Goal: Communication & Community: Answer question/provide support

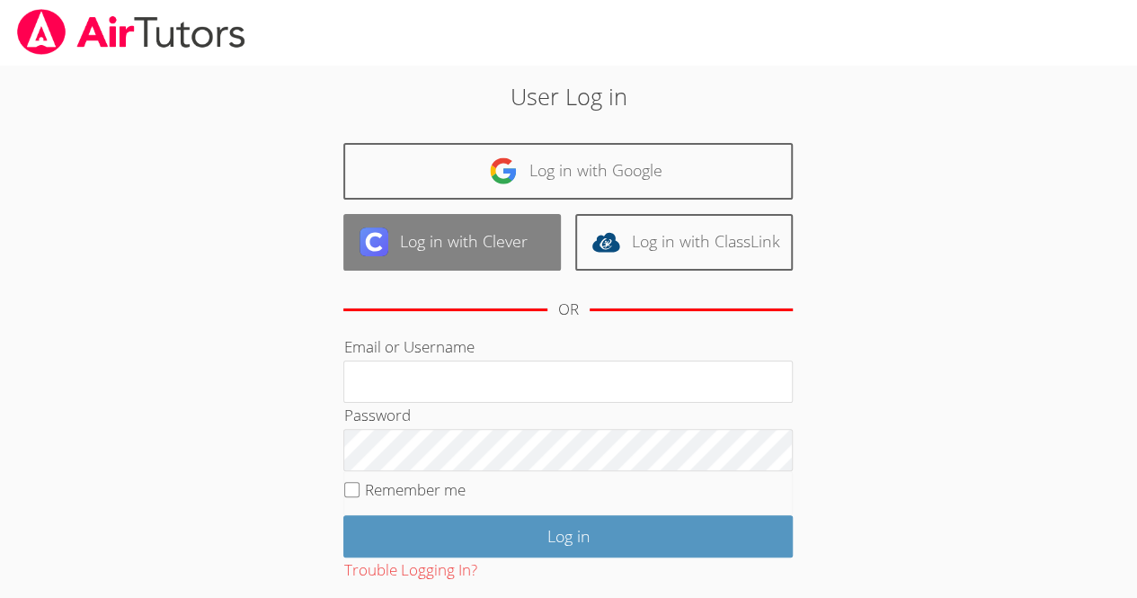
click at [533, 214] on link "Log in with Clever" at bounding box center [452, 242] width 218 height 57
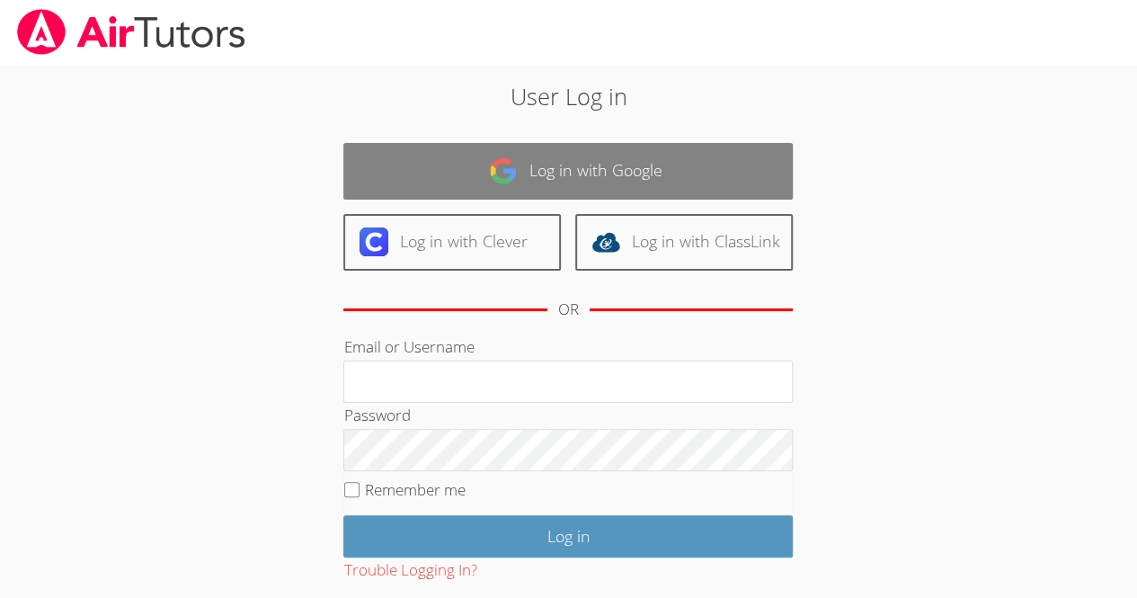
click at [521, 175] on link "Log in with Google" at bounding box center [567, 171] width 449 height 57
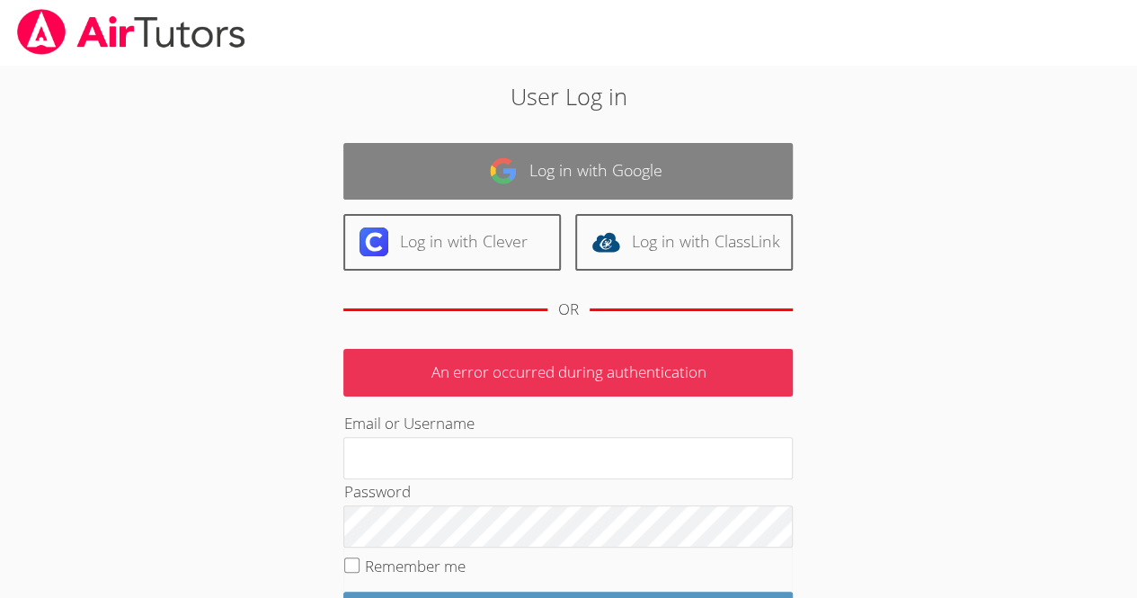
click at [566, 191] on link "Log in with Google" at bounding box center [567, 171] width 449 height 57
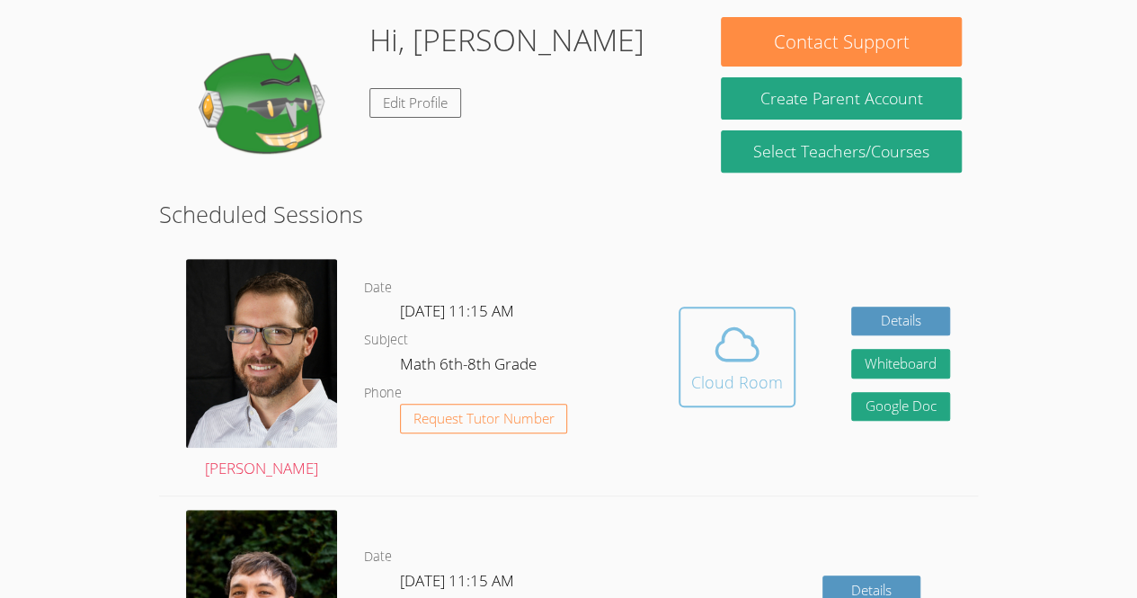
scroll to position [276, 0]
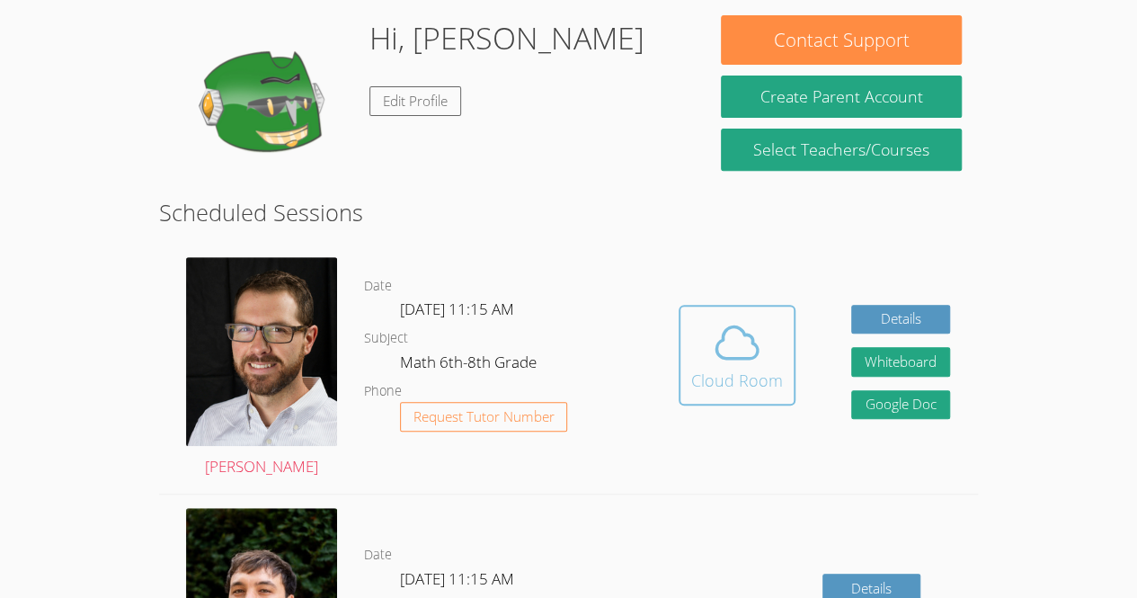
click at [732, 369] on div "Cloud Room" at bounding box center [737, 380] width 92 height 25
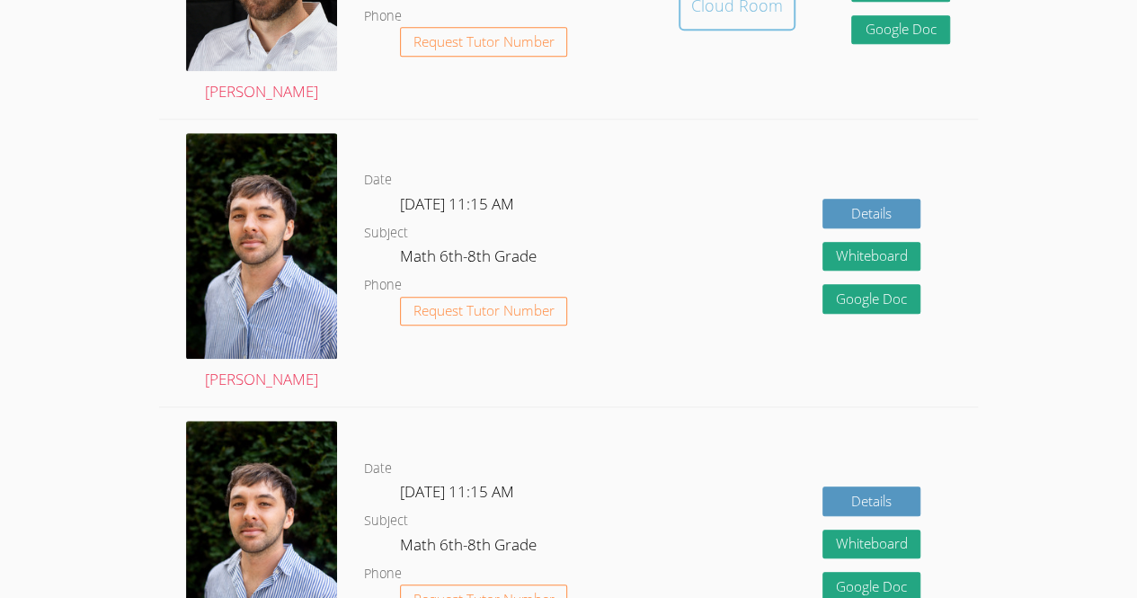
scroll to position [654, 0]
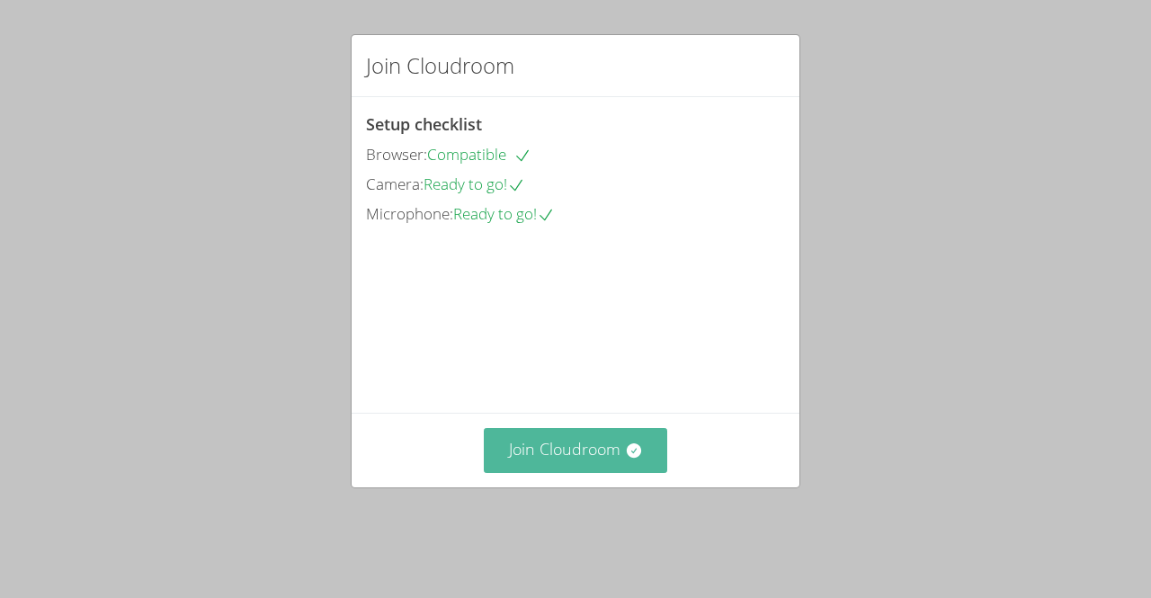
click at [626, 472] on button "Join Cloudroom" at bounding box center [576, 450] width 184 height 44
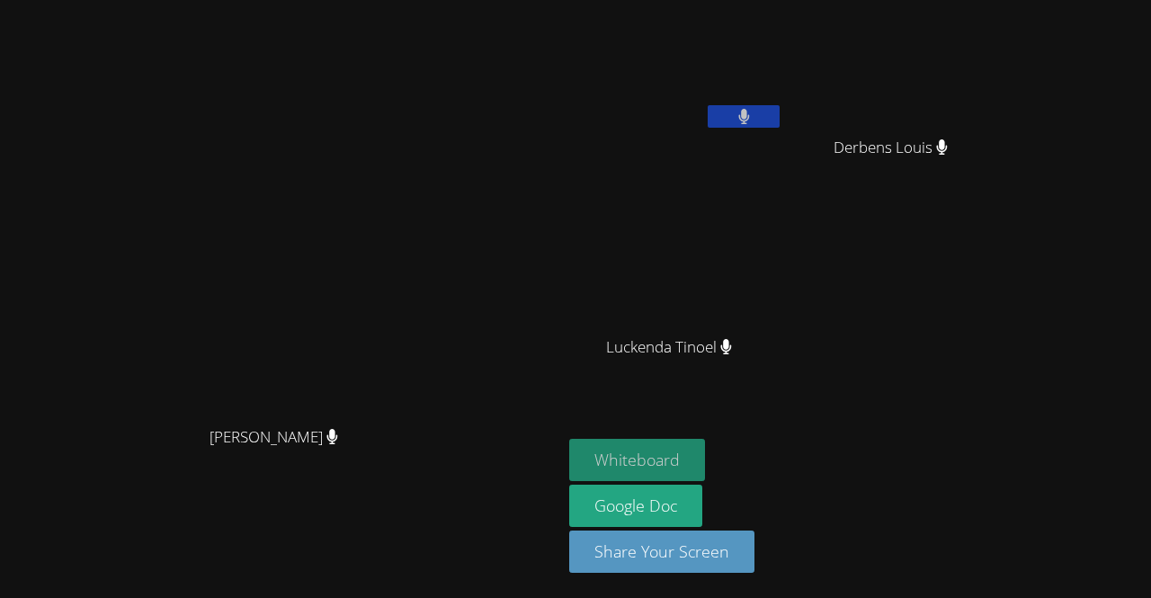
click at [705, 466] on button "Whiteboard" at bounding box center [637, 460] width 136 height 42
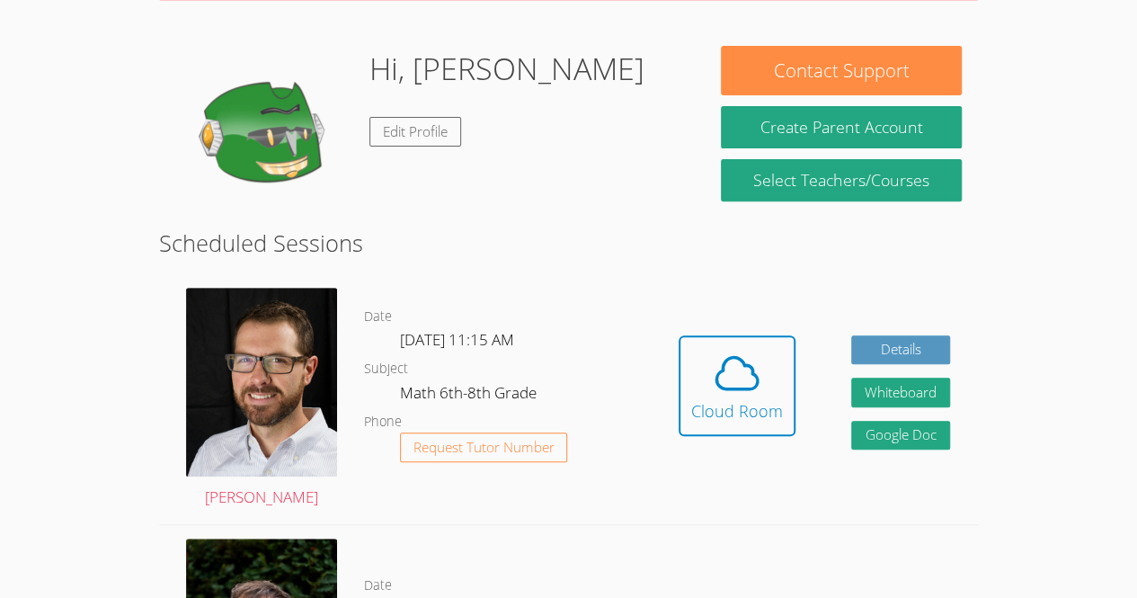
scroll to position [249, 0]
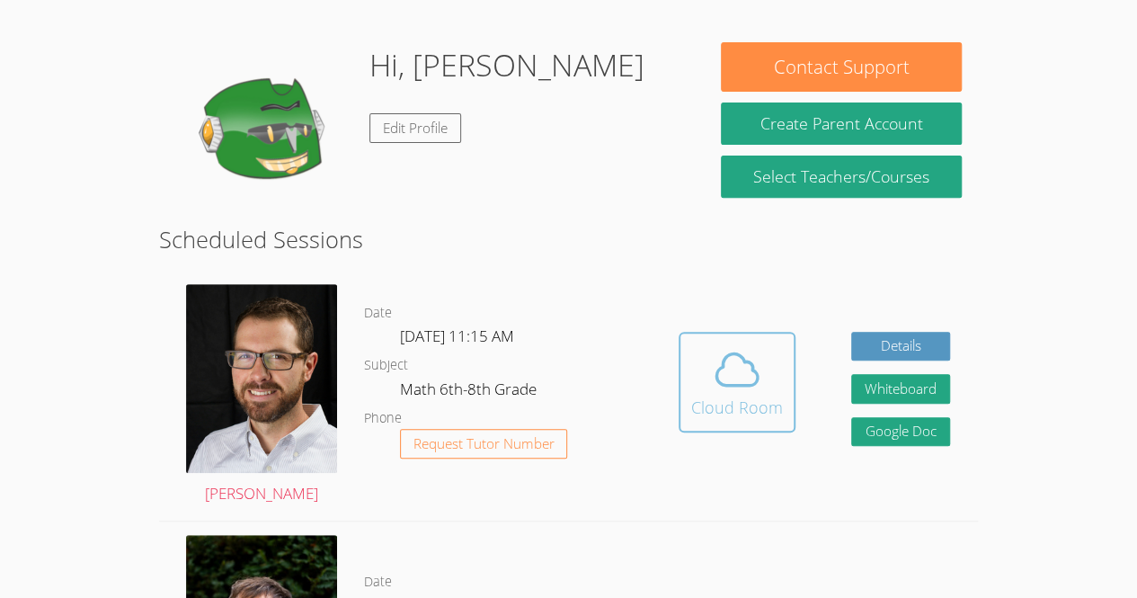
click at [732, 408] on div "Cloud Room" at bounding box center [737, 407] width 92 height 25
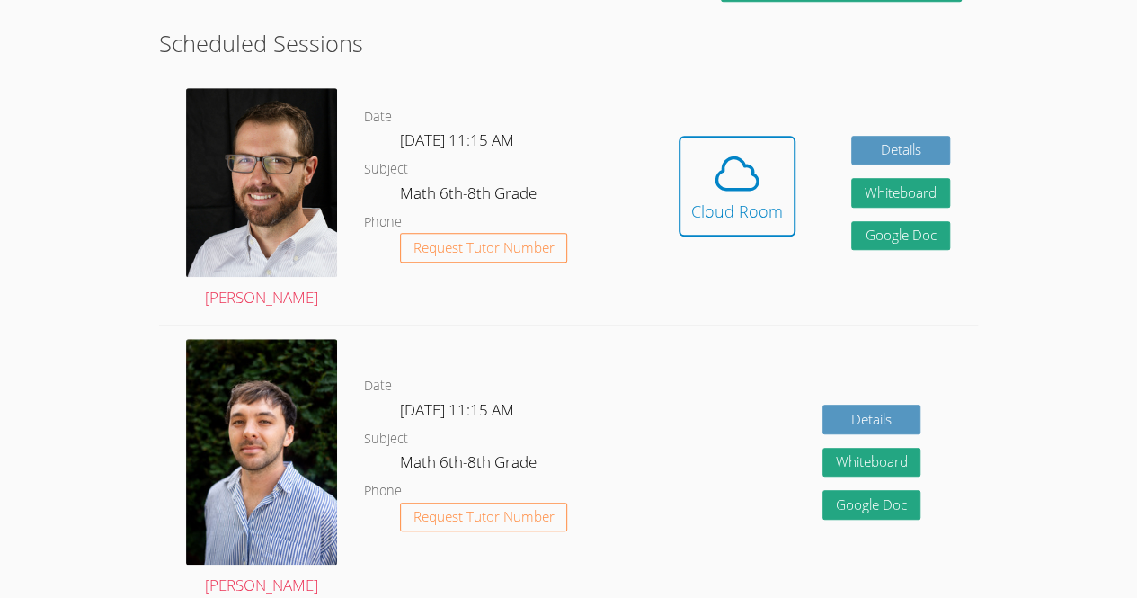
scroll to position [446, 0]
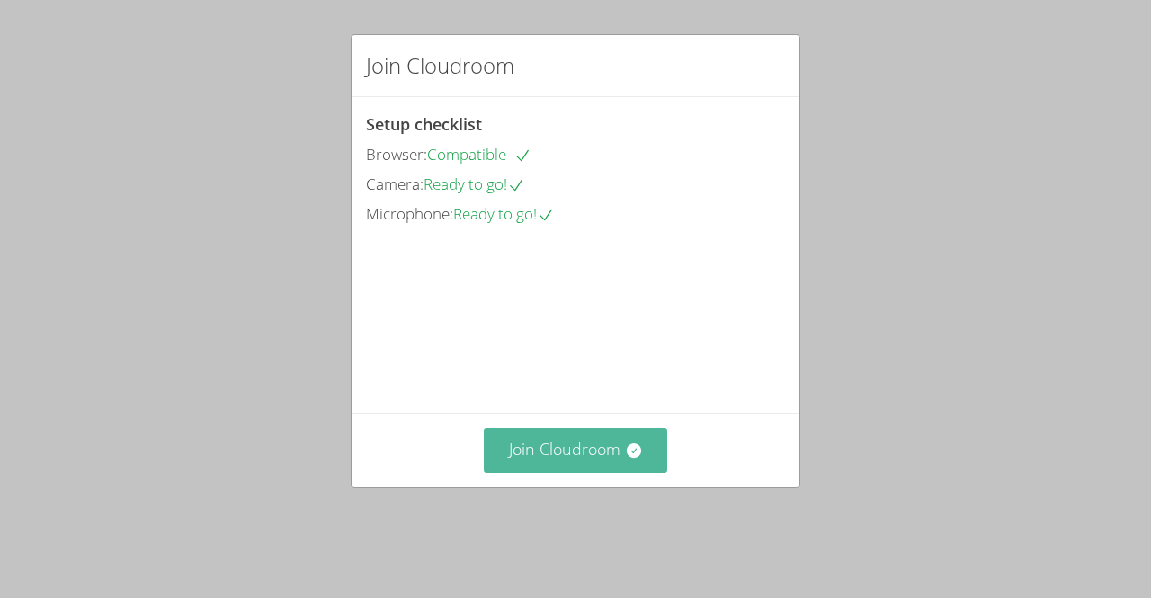
click at [511, 472] on button "Join Cloudroom" at bounding box center [576, 450] width 184 height 44
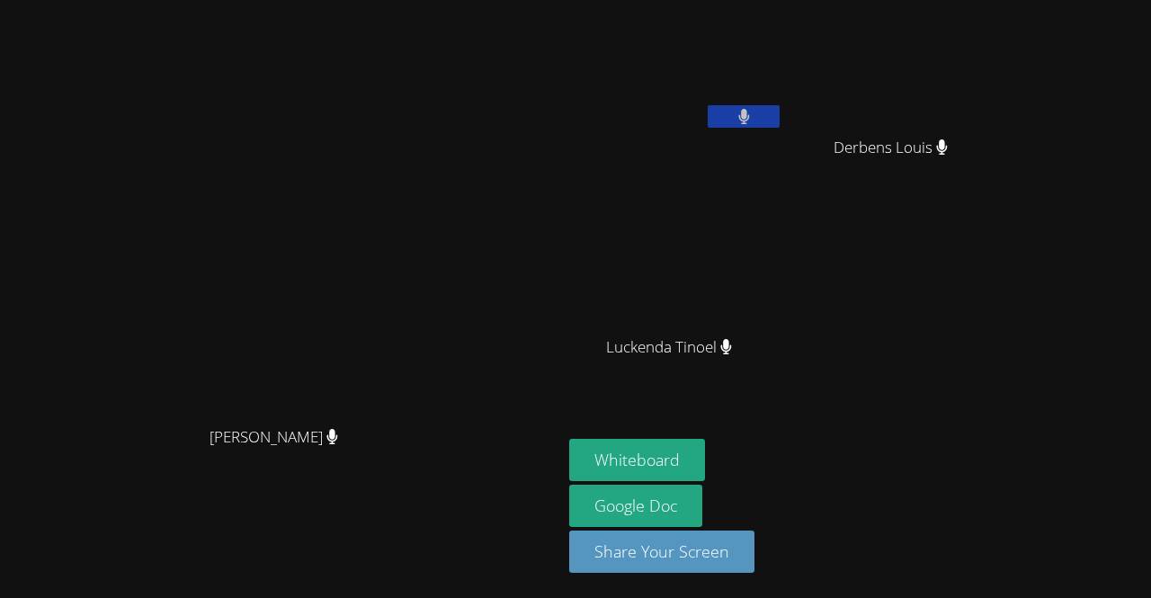
click at [783, 56] on video at bounding box center [676, 67] width 214 height 120
click at [416, 118] on video at bounding box center [282, 263] width 270 height 308
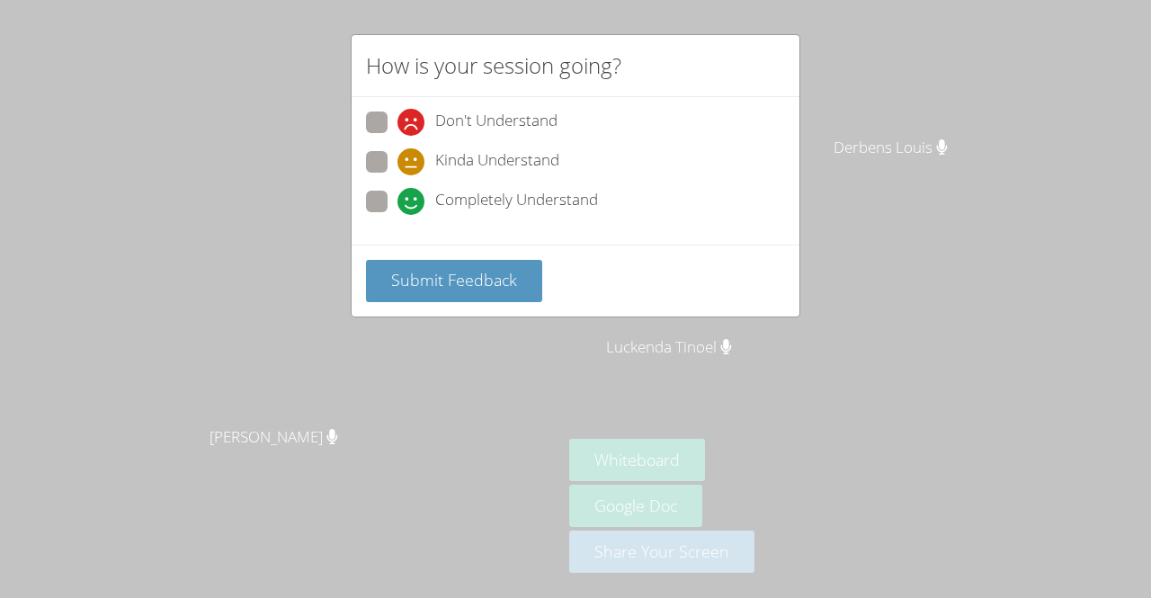
click at [397, 215] on span at bounding box center [397, 215] width 0 height 0
click at [397, 206] on input "Completely Understand" at bounding box center [404, 198] width 15 height 15
radio input "true"
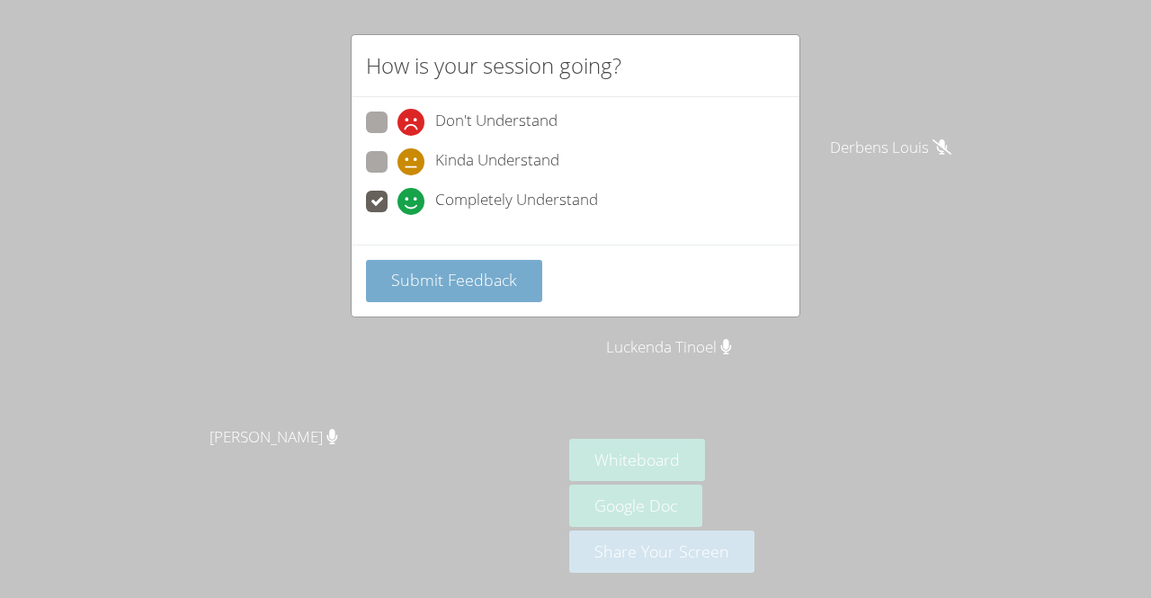
click at [414, 280] on span "Submit Feedback" at bounding box center [454, 280] width 126 height 22
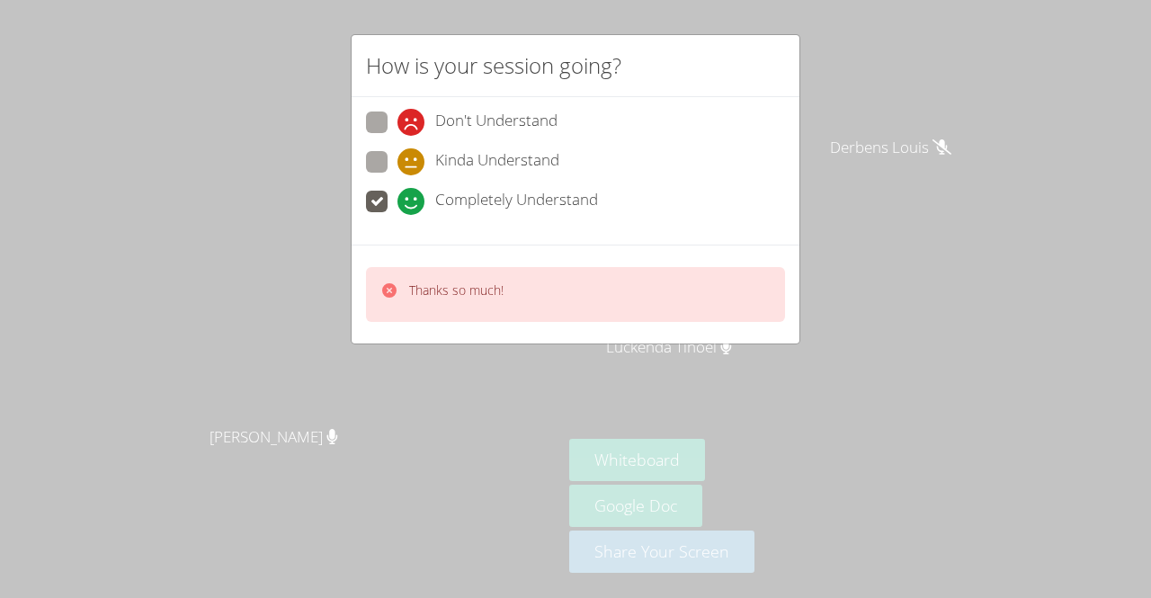
click at [354, 360] on div "How is your session going? Don't Understand Kinda Understand Completely Underst…" at bounding box center [575, 299] width 1151 height 598
click at [275, 414] on div "How is your session going? Don't Understand Kinda Understand Completely Underst…" at bounding box center [575, 299] width 1151 height 598
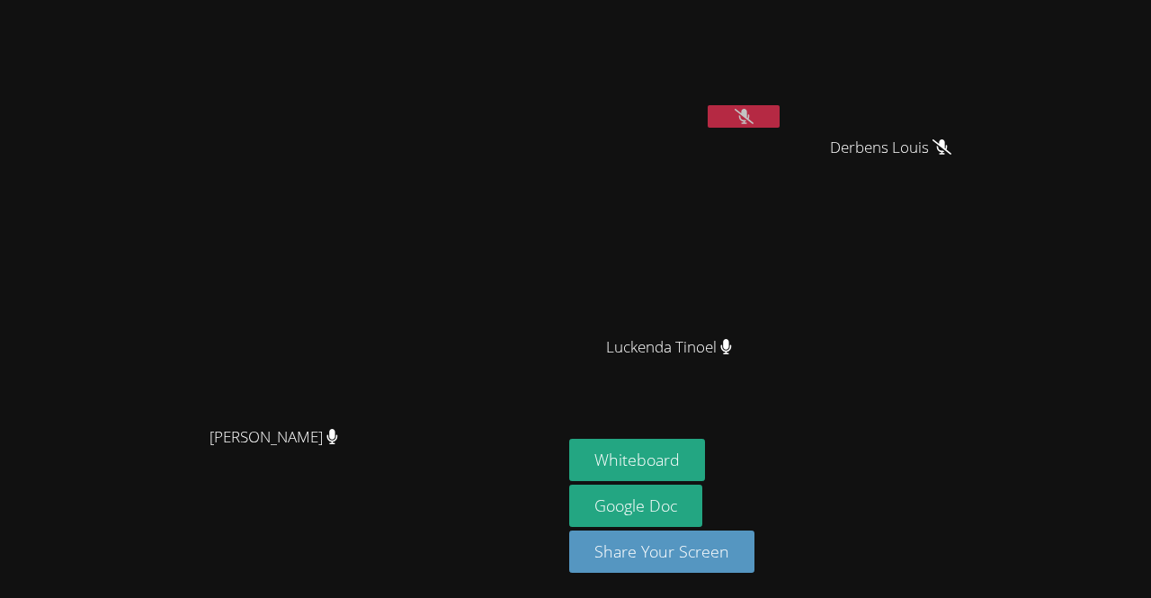
drag, startPoint x: 275, startPoint y: 414, endPoint x: 236, endPoint y: 420, distance: 39.9
click at [236, 417] on video at bounding box center [282, 263] width 270 height 308
